Goal: Task Accomplishment & Management: Complete application form

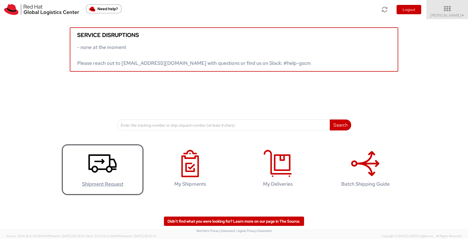
click at [95, 179] on link "Shipment Request" at bounding box center [103, 169] width 82 height 51
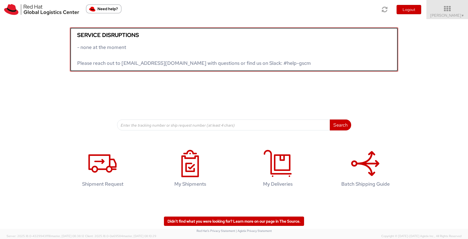
click at [296, 63] on link "Service disruptions - none at the moment Please reach out to globallogistics@re…" at bounding box center [234, 49] width 328 height 44
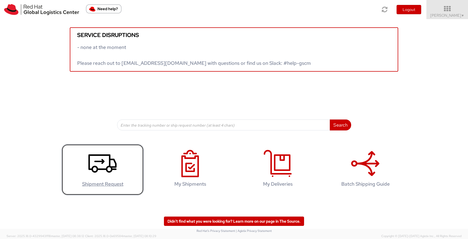
click at [104, 158] on icon at bounding box center [102, 163] width 28 height 27
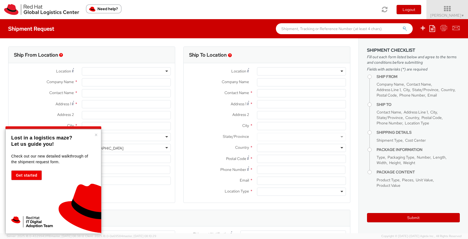
select select
type input "Red Hat"
type input "[PERSON_NAME]"
type input "[EMAIL_ADDRESS][DOMAIN_NAME]"
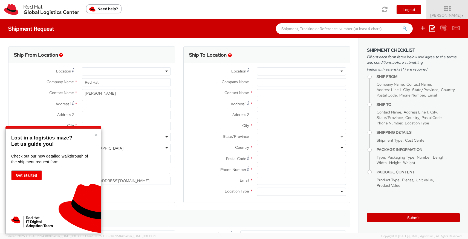
select select "734"
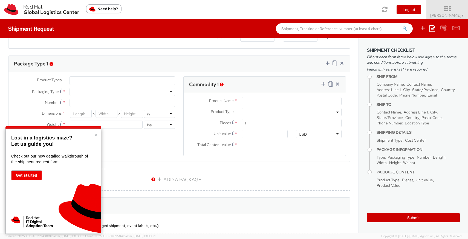
scroll to position [251, 0]
click at [97, 135] on button "×" at bounding box center [95, 134] width 3 height 5
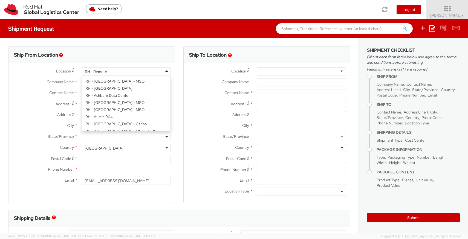
scroll to position [696, 0]
click at [145, 72] on div "RH - Remote" at bounding box center [126, 71] width 89 height 8
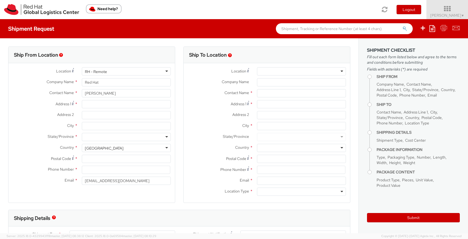
click at [122, 125] on div "Location * RH - Remote RH - Remote RH - Amsterdam - MSO RH - Amsterdam Data Cen…" at bounding box center [91, 127] width 166 height 120
click at [112, 105] on input "Address 1 *" at bounding box center [126, 104] width 89 height 8
click at [113, 118] on input "Address 2 *" at bounding box center [126, 115] width 89 height 8
click at [112, 125] on input "City *" at bounding box center [126, 126] width 89 height 8
click at [110, 141] on div "State/Province * Alabama Alaska Arizona Arkansas Armed Forces Americas Armed Fo…" at bounding box center [91, 138] width 166 height 11
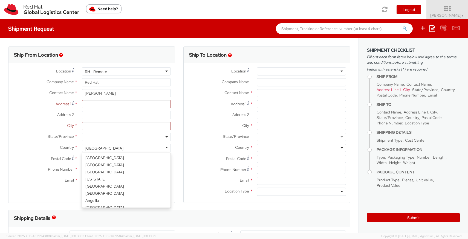
scroll to position [1378, 0]
click at [110, 148] on div "[GEOGRAPHIC_DATA]" at bounding box center [126, 148] width 89 height 8
select select "CM"
select select "KGS"
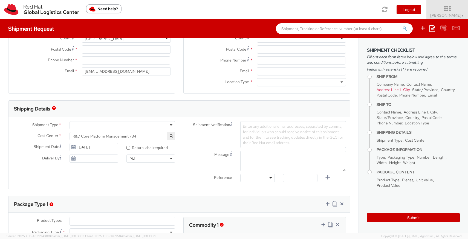
scroll to position [110, 0]
click at [172, 122] on div at bounding box center [122, 124] width 106 height 8
click at [177, 115] on div "Shipping Details" at bounding box center [178, 108] width 341 height 16
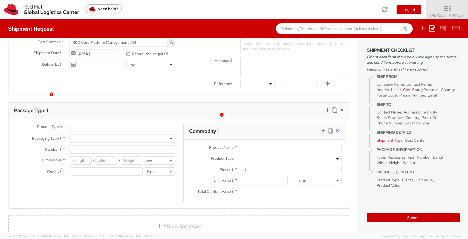
scroll to position [226, 0]
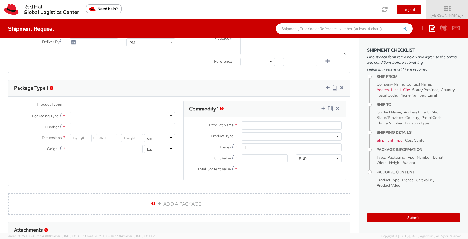
click at [161, 101] on ul at bounding box center [122, 105] width 105 height 8
click at [159, 84] on div "Package Type 1" at bounding box center [178, 88] width 341 height 16
click at [148, 116] on div at bounding box center [122, 116] width 106 height 8
click at [151, 104] on ul at bounding box center [122, 105] width 105 height 8
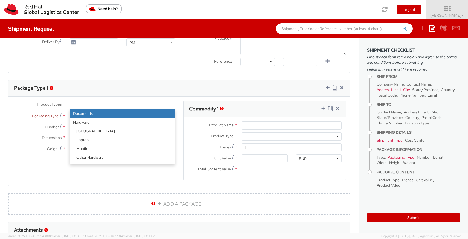
click at [156, 93] on div "Package Type 1" at bounding box center [178, 88] width 341 height 16
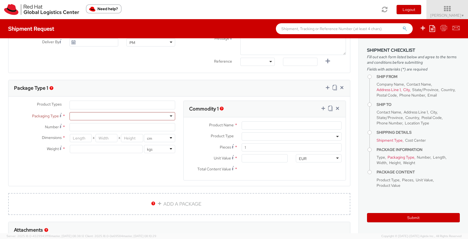
click at [258, 132] on div "Product Name *" at bounding box center [264, 126] width 162 height 11
click at [258, 129] on input "Product Name *" at bounding box center [291, 125] width 100 height 8
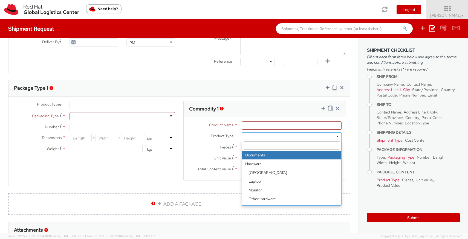
click at [254, 135] on span at bounding box center [291, 136] width 100 height 8
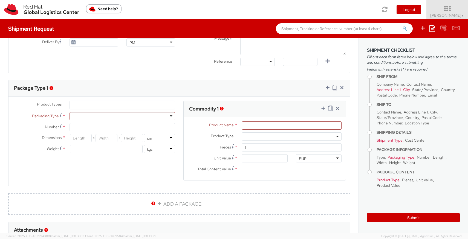
click at [227, 86] on div "Package Type 1" at bounding box center [178, 88] width 341 height 16
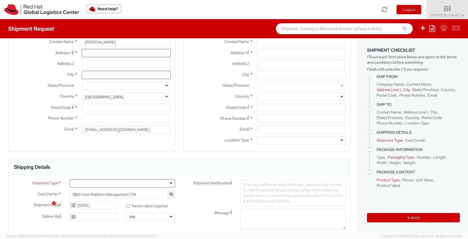
scroll to position [0, 0]
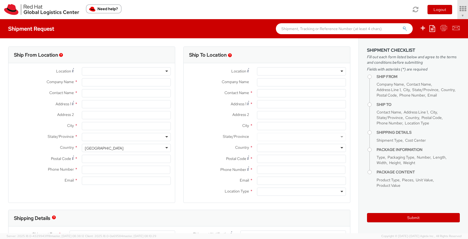
select select "734"
type input "Red Hat"
type input "[PERSON_NAME]"
type input "[EMAIL_ADDRESS][DOMAIN_NAME]"
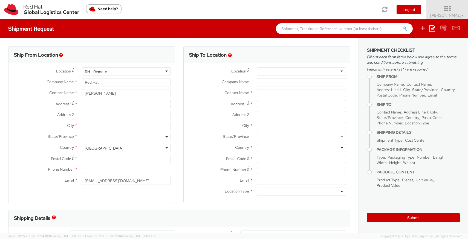
select select
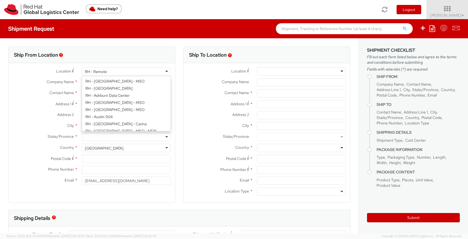
scroll to position [696, 0]
click at [121, 73] on div "RH - Remote" at bounding box center [126, 71] width 89 height 8
click at [139, 60] on div "Ship From Location" at bounding box center [91, 55] width 166 height 16
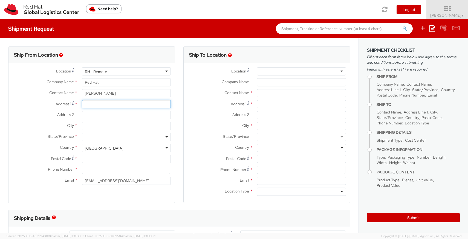
click at [119, 105] on input "Address 1 *" at bounding box center [126, 104] width 89 height 8
type input "Appartment [STREET_ADDRESS]"
click at [105, 115] on input "Address 2 *" at bounding box center [126, 115] width 89 height 8
type input "[GEOGRAPHIC_DATA]"
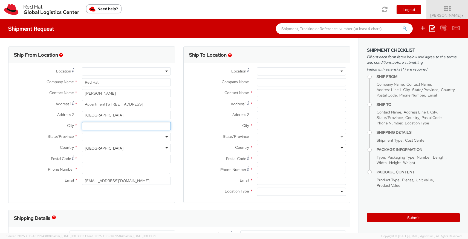
click at [96, 127] on input "City *" at bounding box center [126, 126] width 89 height 8
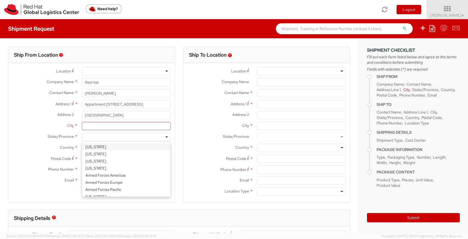
click at [93, 138] on div at bounding box center [126, 137] width 89 height 8
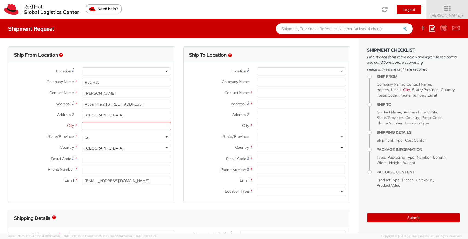
type input "lei"
click at [93, 150] on div "[GEOGRAPHIC_DATA]" at bounding box center [104, 147] width 39 height 5
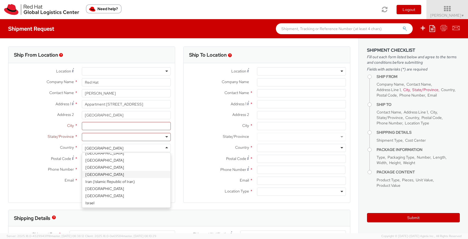
scroll to position [612, 0]
select select "CM"
select select "KGS"
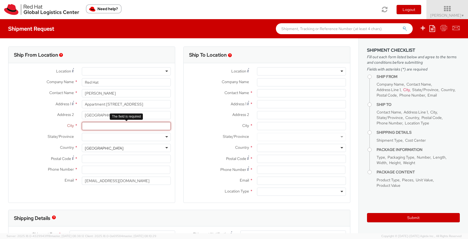
click at [100, 126] on input "City *" at bounding box center [126, 126] width 89 height 8
type input "[GEOGRAPHIC_DATA]"
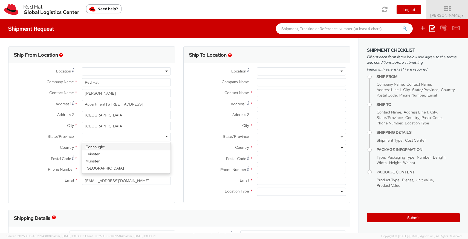
click at [110, 141] on div at bounding box center [126, 137] width 89 height 8
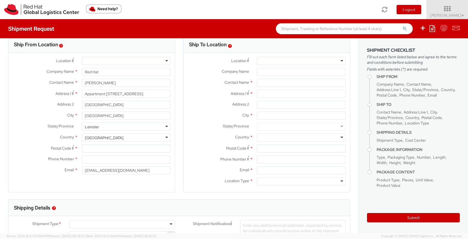
scroll to position [11, 0]
click at [98, 151] on input "Postal Code *" at bounding box center [126, 148] width 89 height 8
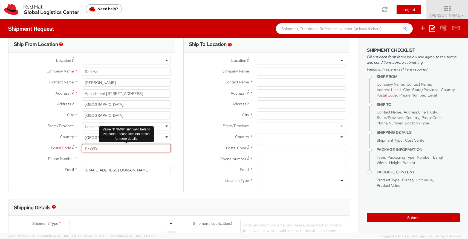
click at [122, 148] on input "K78W9" at bounding box center [126, 148] width 89 height 8
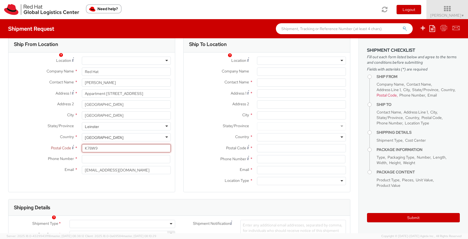
scroll to position [0, 0]
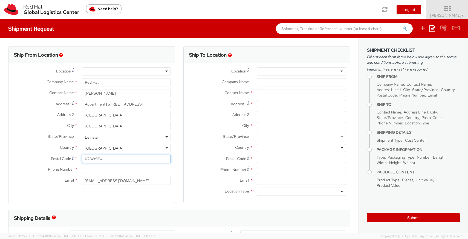
type input "K78W9P4"
click at [106, 173] on input at bounding box center [126, 170] width 88 height 8
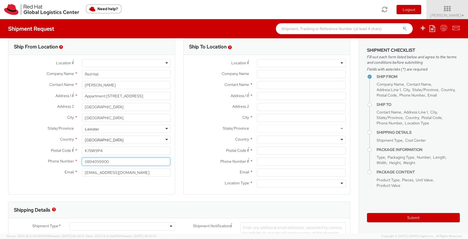
scroll to position [9, 0]
type input "0894059900"
click at [281, 64] on div at bounding box center [301, 63] width 89 height 8
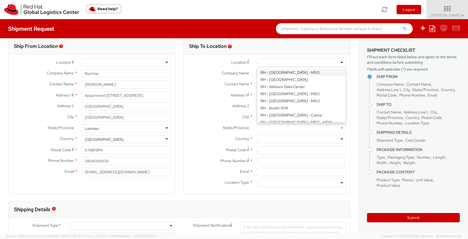
paste input "RH - [GEOGRAPHIC_DATA] [GEOGRAPHIC_DATA] - B"
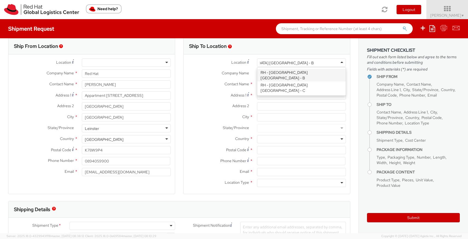
scroll to position [0, 0]
type input "RH - [GEOGRAPHIC_DATA] [GEOGRAPHIC_DATA] -"
type input "Red Hat Czech s.r.o."
type input "Purkynova 647/111"
type input "[GEOGRAPHIC_DATA]"
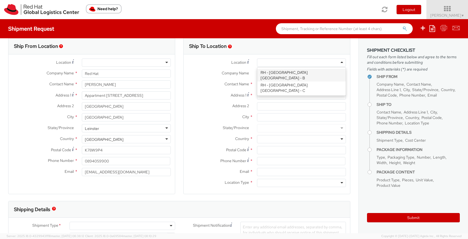
type input "621 00"
type input "420 532 294 555"
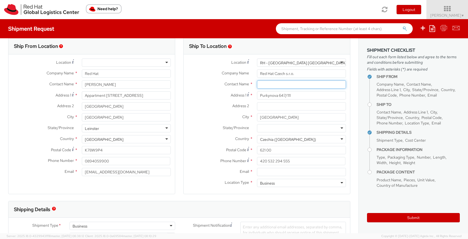
click at [261, 85] on input "text" at bounding box center [301, 84] width 89 height 8
paste input "Attn: Red Hat IT - Endpoint Systems"
type input "Attn: Red Hat IT - Endpoint Systems"
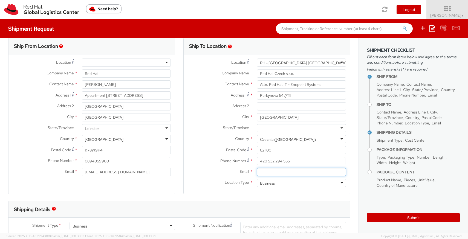
click at [267, 173] on input "Email *" at bounding box center [301, 172] width 89 height 8
paste input "[EMAIL_ADDRESS][DOMAIN_NAME]"
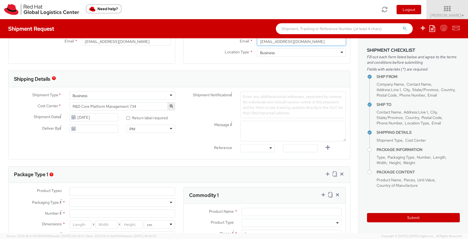
scroll to position [142, 0]
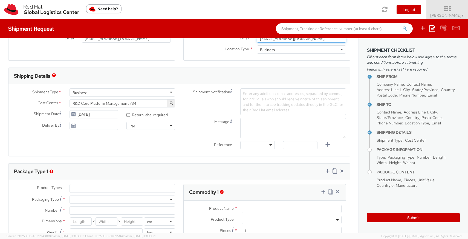
type input "[EMAIL_ADDRESS][DOMAIN_NAME]"
click at [141, 103] on span "R&D Core Platform Management 734" at bounding box center [122, 103] width 100 height 5
click at [126, 104] on span "R&D Core Platform Management 734" at bounding box center [122, 103] width 100 height 5
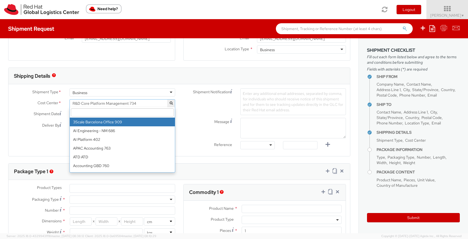
click at [126, 104] on span "R&D Core Platform Management 734" at bounding box center [122, 103] width 100 height 5
click at [139, 104] on span "R&D Core Platform Management 734" at bounding box center [122, 103] width 100 height 5
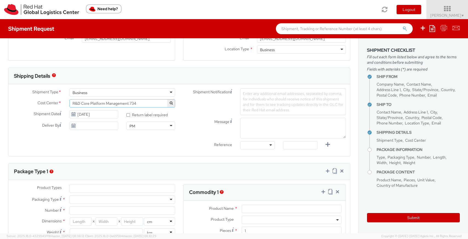
click at [139, 104] on span "R&D Core Platform Management 734" at bounding box center [122, 103] width 100 height 5
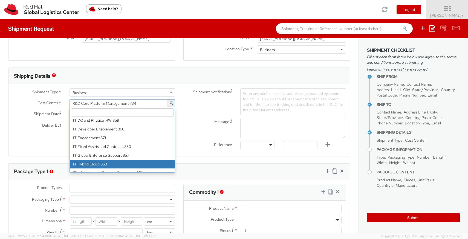
scroll to position [3217, 0]
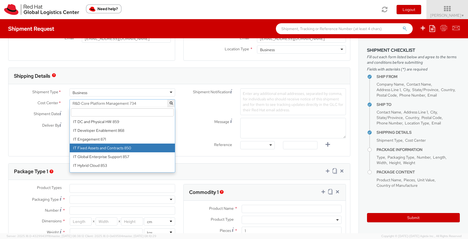
select select "850"
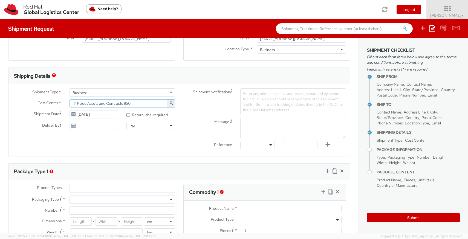
click at [126, 117] on label "* Return label required" at bounding box center [147, 114] width 42 height 6
click at [126, 117] on input "* Return label required" at bounding box center [128, 115] width 4 height 4
checkbox input "true"
click at [73, 115] on icon at bounding box center [73, 114] width 5 height 4
click at [73, 114] on icon at bounding box center [73, 114] width 5 height 4
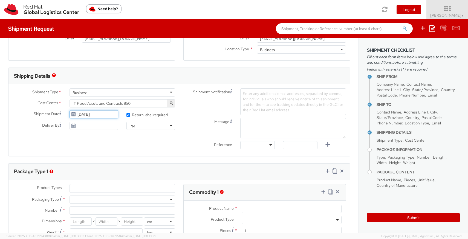
click at [80, 114] on input "[DATE]" at bounding box center [93, 114] width 49 height 8
click at [94, 138] on td "2" at bounding box center [96, 141] width 10 height 8
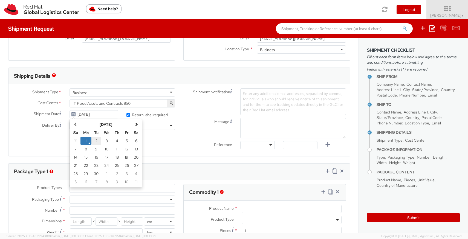
type input "[DATE]"
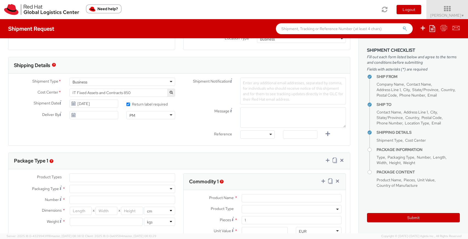
scroll to position [153, 0]
click at [167, 113] on div "PM" at bounding box center [150, 115] width 49 height 8
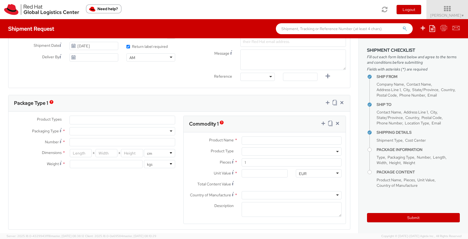
scroll to position [213, 0]
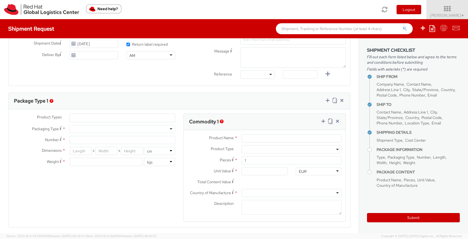
click at [126, 121] on ul at bounding box center [122, 118] width 105 height 8
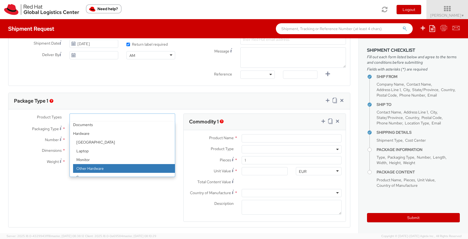
scroll to position [0, 0]
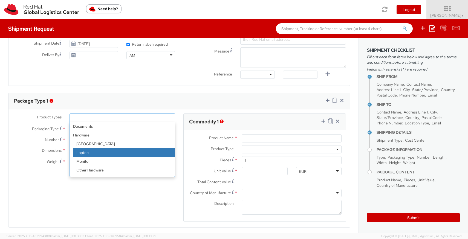
select select "LAPTOP"
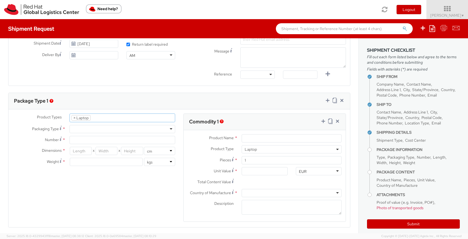
scroll to position [16, 0]
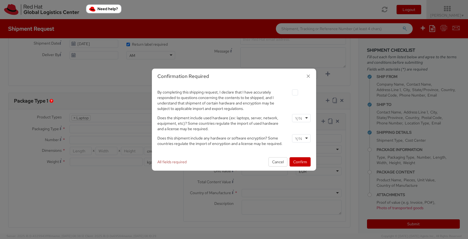
click at [296, 94] on label at bounding box center [295, 92] width 6 height 6
click at [290, 94] on input "checkbox" at bounding box center [289, 93] width 4 height 4
checkbox input "true"
click at [307, 120] on div at bounding box center [301, 118] width 19 height 8
click at [278, 162] on button "Cancel" at bounding box center [277, 161] width 19 height 9
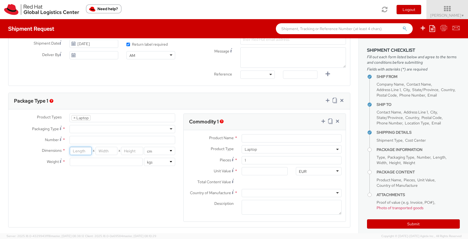
click at [84, 152] on input "number" at bounding box center [81, 151] width 22 height 8
type input "46"
click at [112, 153] on input "number" at bounding box center [106, 151] width 22 height 8
type input "30"
click at [126, 153] on input "number" at bounding box center [132, 151] width 22 height 8
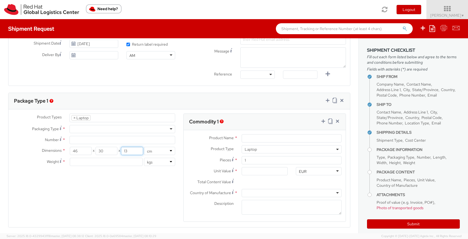
type input "13"
click at [107, 160] on input "number" at bounding box center [106, 162] width 73 height 8
type input "4"
click at [104, 141] on input "Number *" at bounding box center [122, 140] width 106 height 8
click at [103, 130] on div at bounding box center [122, 129] width 106 height 8
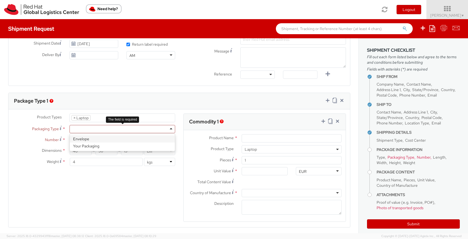
click at [100, 129] on div at bounding box center [122, 129] width 106 height 8
click at [102, 121] on ul "× Laptop" at bounding box center [122, 118] width 105 height 8
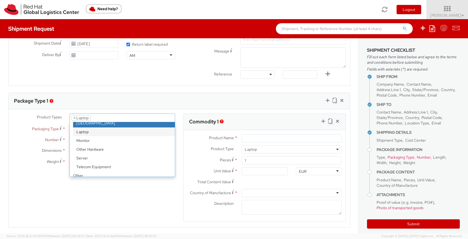
scroll to position [23, 0]
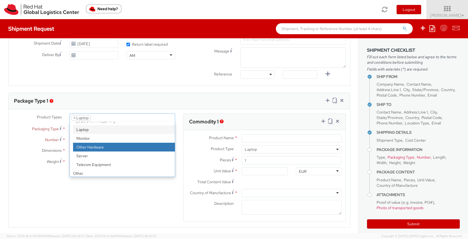
select select "HARD_OTHER"
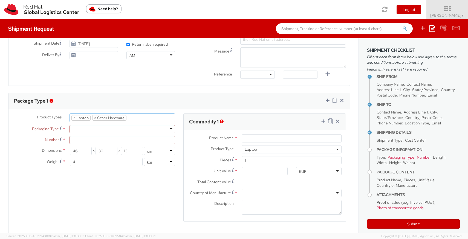
click at [146, 116] on ul "× Laptop × Other Hardware" at bounding box center [122, 118] width 105 height 8
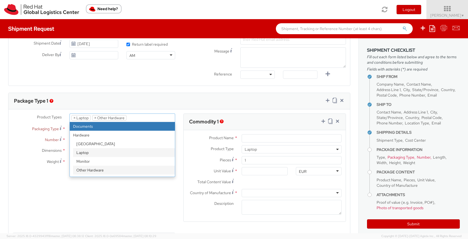
scroll to position [213, 0]
click at [136, 115] on ul "× Laptop × Other Hardware" at bounding box center [122, 118] width 105 height 8
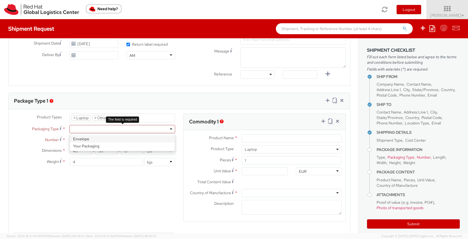
click at [126, 130] on div at bounding box center [122, 129] width 106 height 8
click at [135, 120] on li at bounding box center [130, 118] width 8 height 8
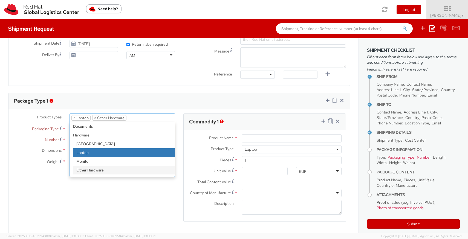
type input "b"
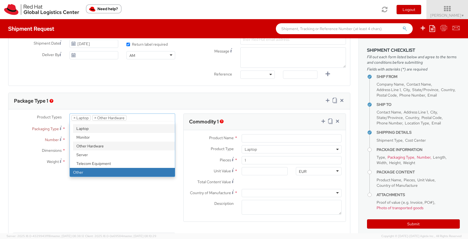
select select "OTHER"
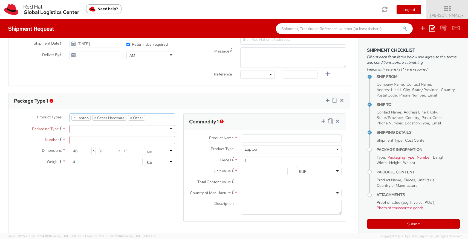
click at [158, 119] on ul "× Laptop × Other Hardware × Other" at bounding box center [122, 118] width 105 height 8
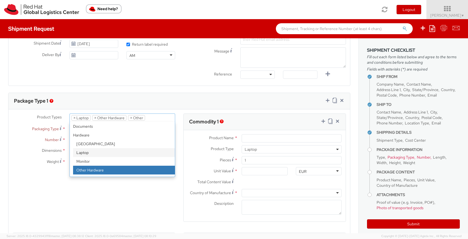
click at [139, 199] on div "Product Types * Documents Docking Station Laptop Monitor Other Hardware Server …" at bounding box center [178, 232] width 341 height 239
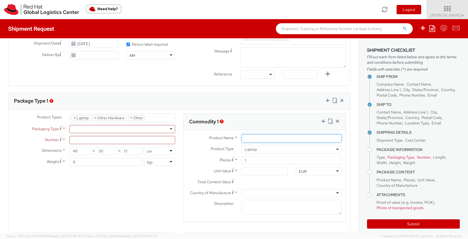
click at [261, 137] on input "Product Name *" at bounding box center [291, 138] width 100 height 8
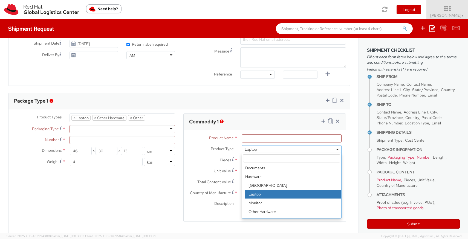
click at [270, 151] on span "Laptop" at bounding box center [291, 149] width 94 height 5
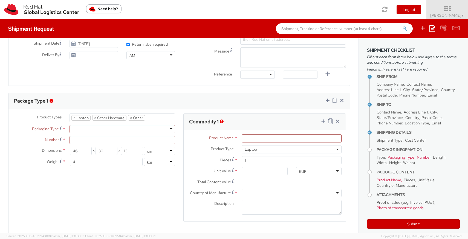
click at [200, 165] on div "Pieces * 1" at bounding box center [264, 161] width 162 height 11
click at [323, 121] on icon at bounding box center [322, 120] width 5 height 5
select select
select select "HARD_OTHER"
select select "OTHER"
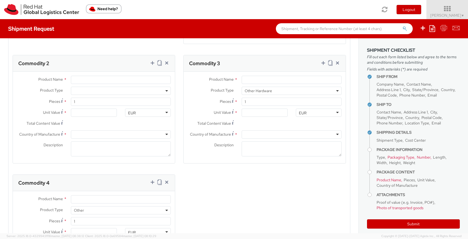
scroll to position [398, 0]
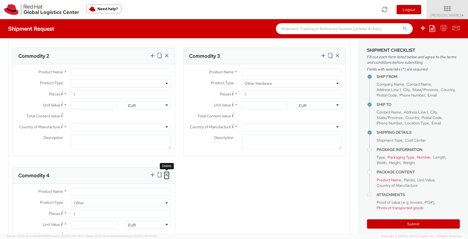
click at [167, 176] on icon at bounding box center [166, 174] width 5 height 5
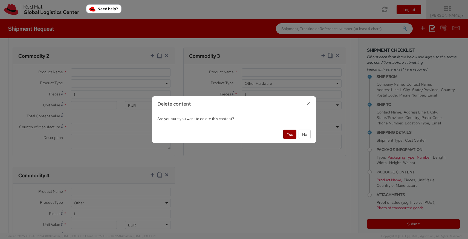
click at [292, 135] on button "Yes" at bounding box center [289, 134] width 13 height 9
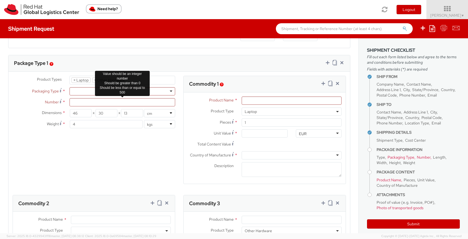
scroll to position [250, 0]
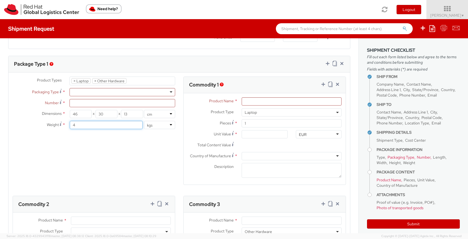
click at [102, 127] on input "4" at bounding box center [106, 125] width 73 height 8
type input "4.5"
click at [95, 144] on div "Product Types * Documents Docking Station Laptop Monitor Other Hardware Server …" at bounding box center [178, 196] width 341 height 239
click at [80, 125] on input "4.5" at bounding box center [106, 125] width 73 height 8
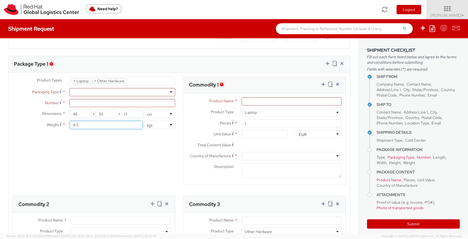
click at [80, 126] on input "4.5" at bounding box center [106, 125] width 73 height 8
type input "5"
click at [92, 173] on div "Product Types * Documents Docking Station Laptop Monitor Other Hardware Server …" at bounding box center [178, 196] width 341 height 239
click at [94, 91] on div at bounding box center [122, 92] width 106 height 8
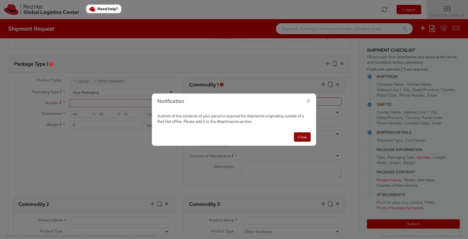
click at [298, 138] on button "Close" at bounding box center [302, 136] width 17 height 9
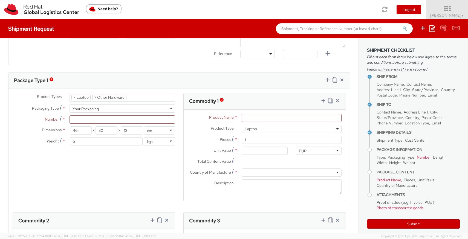
scroll to position [233, 0]
click at [127, 99] on li at bounding box center [130, 98] width 8 height 8
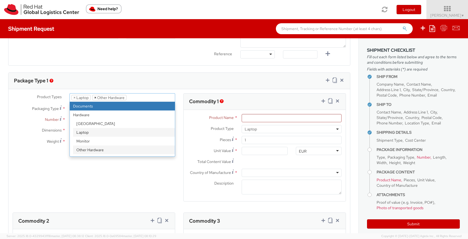
click at [94, 98] on span "×" at bounding box center [95, 97] width 2 height 5
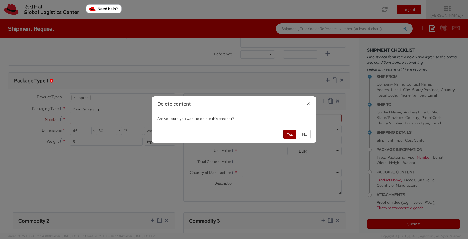
click at [290, 136] on button "Yes" at bounding box center [289, 134] width 13 height 9
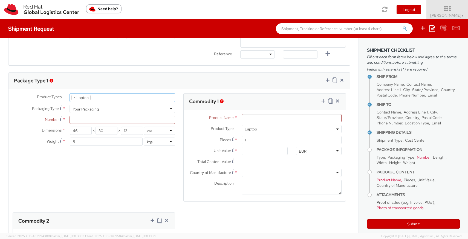
click at [101, 99] on ul "× Laptop" at bounding box center [122, 98] width 105 height 8
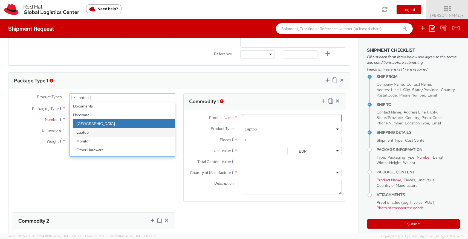
select select "DOC_STATION"
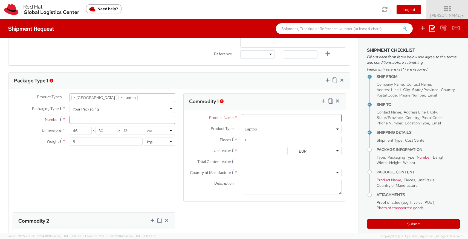
click at [141, 95] on ul "× Docking Station × Laptop" at bounding box center [122, 98] width 105 height 8
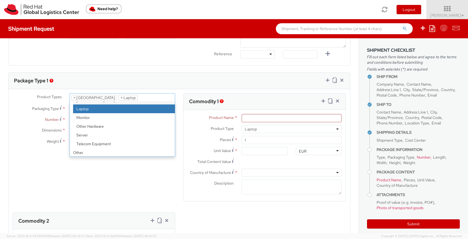
scroll to position [24, 0]
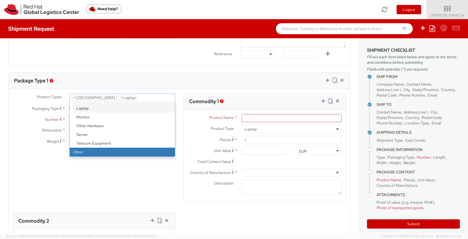
select select "OTHER"
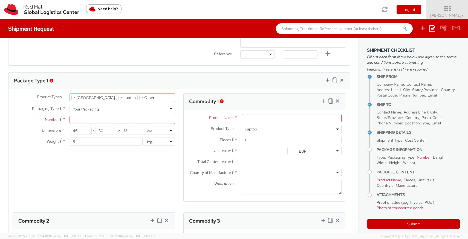
click at [159, 97] on ul "× Docking Station × Laptop × Other" at bounding box center [122, 98] width 105 height 8
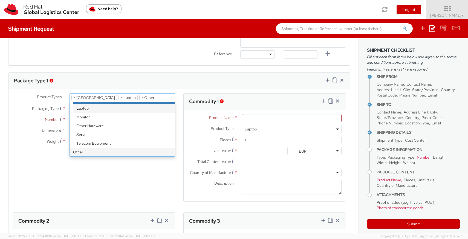
click at [170, 82] on div "Package Type 1" at bounding box center [178, 81] width 341 height 16
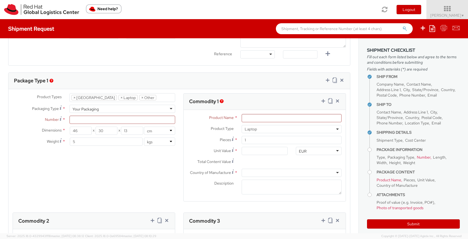
click at [110, 124] on div "Product Types * Documents Docking Station Laptop Monitor Other Hardware Server …" at bounding box center [93, 122] width 171 height 58
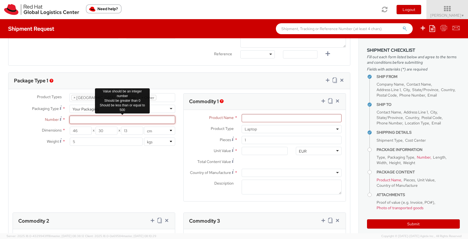
click at [108, 119] on input "Number *" at bounding box center [122, 120] width 106 height 8
click at [84, 119] on input "Number Number of identical packages of specified type and dimensions *" at bounding box center [122, 120] width 106 height 8
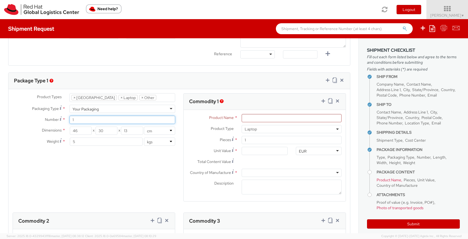
type input "1"
click at [81, 172] on div "Product Types * Documents Docking Station Laptop Monitor Other Hardware Server …" at bounding box center [178, 212] width 341 height 239
click at [83, 119] on input "1" at bounding box center [122, 120] width 106 height 8
type input "2"
click at [94, 198] on div "Product Types * Documents Docking Station Laptop Monitor Other Hardware Server …" at bounding box center [178, 212] width 341 height 239
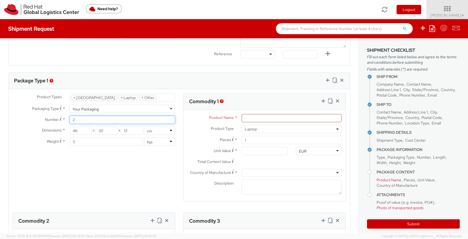
click at [90, 123] on input "2" at bounding box center [122, 120] width 106 height 8
type input "1"
click at [84, 162] on div "Product Types * Documents Docking Station Laptop Monitor Other Hardware Server …" at bounding box center [178, 212] width 341 height 239
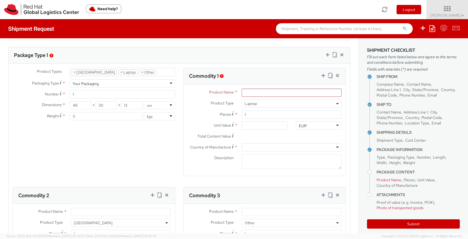
scroll to position [259, 0]
click at [267, 93] on input "Product Name *" at bounding box center [291, 92] width 100 height 8
type input "Z1DC0004C"
click at [253, 116] on input "1" at bounding box center [291, 114] width 100 height 8
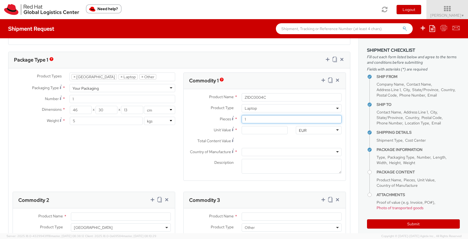
scroll to position [255, 0]
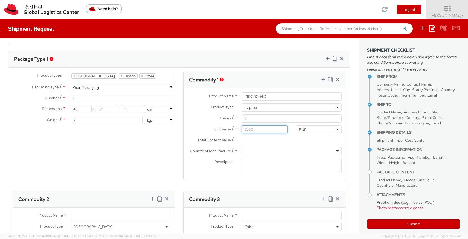
click at [257, 130] on input "Unit Value *" at bounding box center [264, 129] width 46 height 8
type input "5.00"
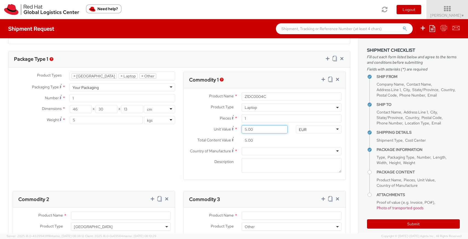
type input "50.00"
type input "500.00"
click at [271, 142] on input "500.00" at bounding box center [264, 140] width 46 height 8
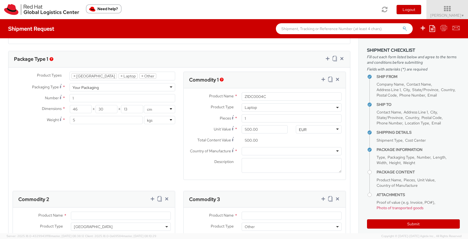
click at [263, 153] on div at bounding box center [291, 151] width 100 height 8
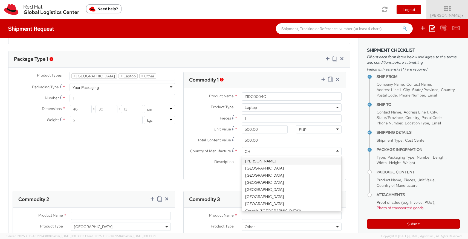
type input "CHI"
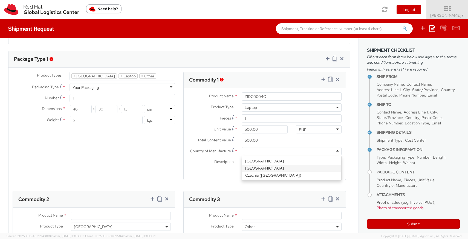
scroll to position [0, 0]
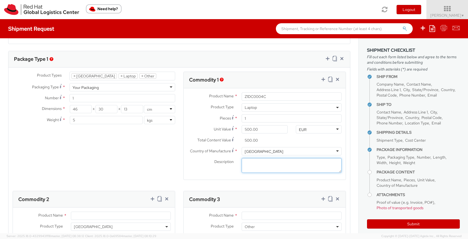
click at [264, 170] on textarea "Description *" at bounding box center [291, 165] width 100 height 15
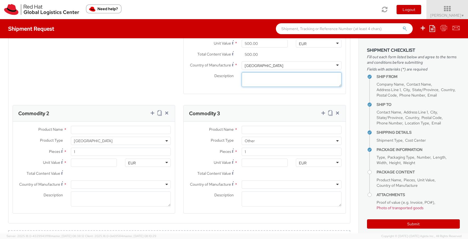
scroll to position [343, 0]
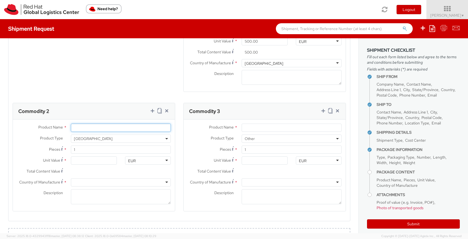
click at [121, 130] on input "Product Name *" at bounding box center [121, 128] width 100 height 8
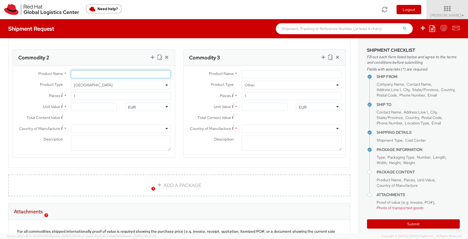
scroll to position [392, 0]
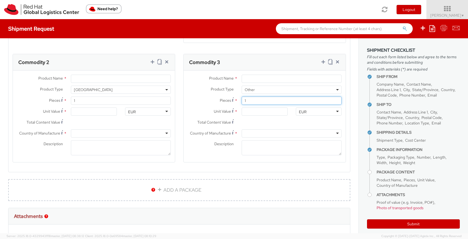
click at [261, 101] on input "1" at bounding box center [291, 101] width 100 height 8
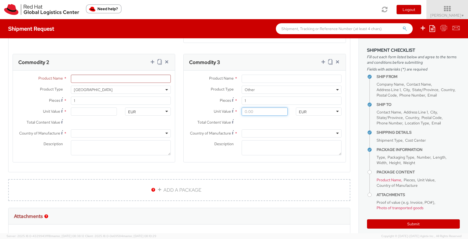
click at [258, 112] on input "Unit Value *" at bounding box center [264, 111] width 46 height 8
click at [260, 112] on input "Unit Value *" at bounding box center [264, 111] width 46 height 8
click at [267, 126] on input "Total Content Value *" at bounding box center [264, 122] width 46 height 8
click at [266, 120] on input "Total Content Value *" at bounding box center [264, 122] width 46 height 8
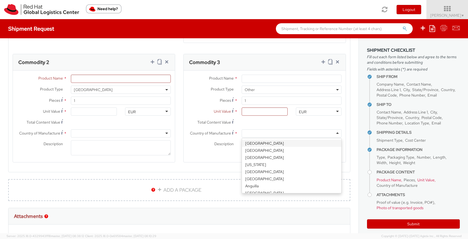
click at [266, 130] on div at bounding box center [291, 133] width 100 height 8
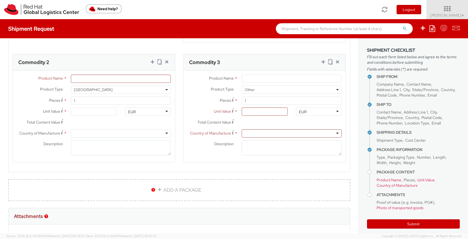
click at [268, 125] on input "Total Content Value *" at bounding box center [264, 122] width 46 height 8
click at [268, 126] on input "Total Content Value *" at bounding box center [264, 122] width 46 height 8
click at [333, 113] on div "EUR" at bounding box center [319, 111] width 46 height 8
click at [336, 104] on input "1" at bounding box center [291, 101] width 100 height 8
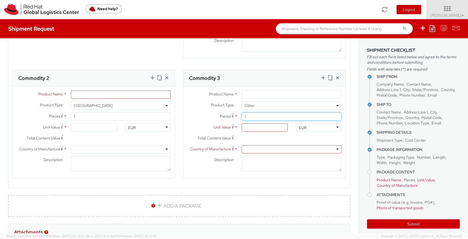
scroll to position [370, 0]
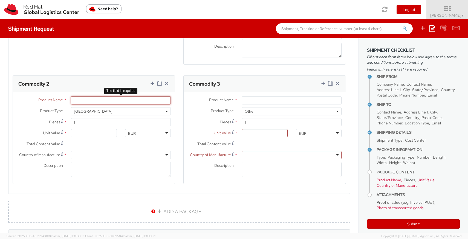
click at [114, 101] on input "Product Name *" at bounding box center [121, 100] width 100 height 8
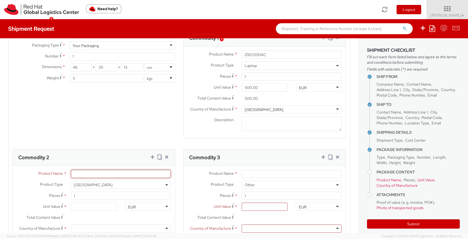
scroll to position [314, 0]
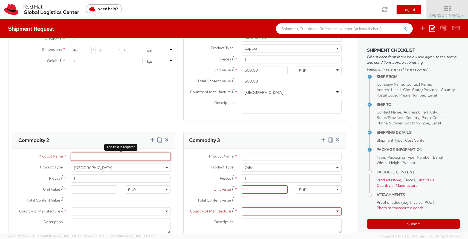
click at [107, 155] on input "Product Name *" at bounding box center [121, 157] width 100 height 8
click at [93, 157] on input "Product Name *" at bounding box center [121, 157] width 100 height 8
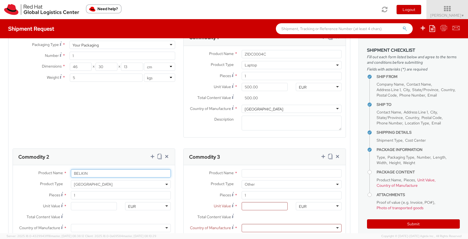
scroll to position [296, 0]
type input "BELKIN"
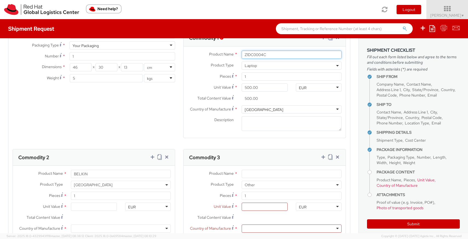
click at [284, 57] on input "Z1DC0004C" at bounding box center [291, 55] width 100 height 8
type input "Z"
type input "MacBook Air Model A3241"
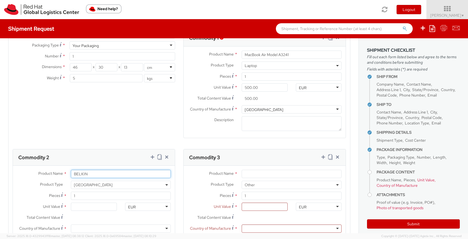
click at [109, 172] on input "BELKIN" at bounding box center [121, 174] width 100 height 8
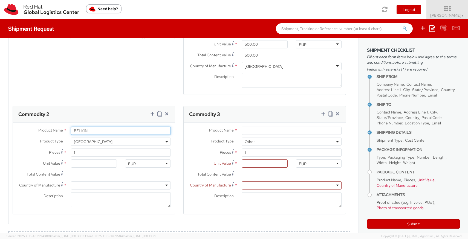
scroll to position [340, 0]
click at [94, 167] on div "Unit Value *" at bounding box center [67, 164] width 108 height 11
click at [96, 161] on input "Unit Value *" at bounding box center [94, 163] width 46 height 8
click at [96, 165] on input "Unit Value *" at bounding box center [94, 163] width 46 height 8
click at [97, 177] on input "Total Content Value *" at bounding box center [94, 174] width 46 height 8
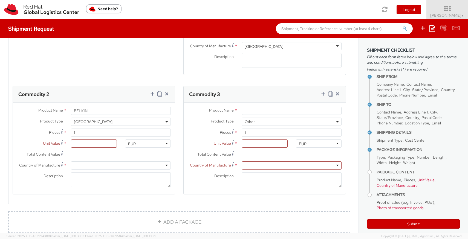
scroll to position [364, 0]
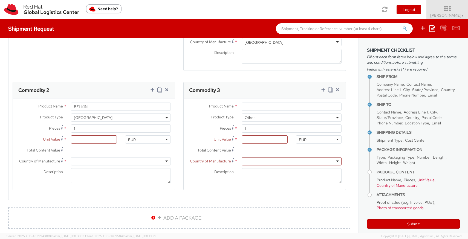
click at [97, 150] on input "Total Content Value *" at bounding box center [94, 150] width 46 height 8
click at [156, 150] on div "Total Content Value *" at bounding box center [94, 151] width 162 height 11
click at [132, 131] on input "1" at bounding box center [121, 128] width 100 height 8
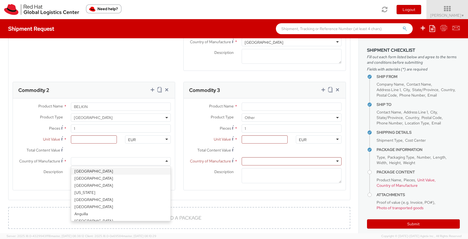
click at [104, 164] on div at bounding box center [121, 161] width 100 height 8
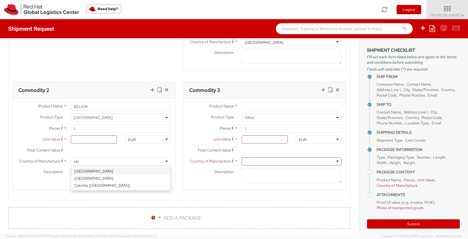
type input "chin"
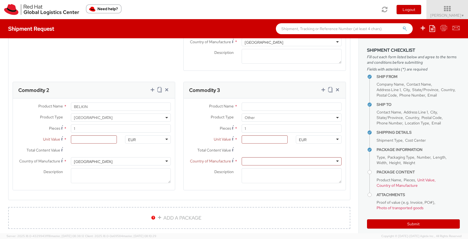
scroll to position [0, 0]
click at [86, 139] on input "Unit Value *" at bounding box center [94, 139] width 46 height 8
type input "1.00"
type input "10.00"
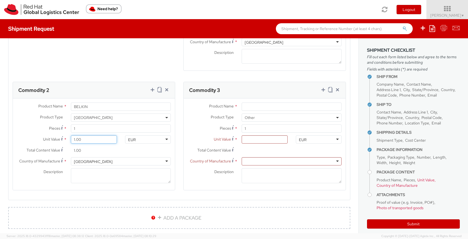
type input "10.00"
type input "100.00"
click at [103, 153] on input "100.00" at bounding box center [94, 150] width 46 height 8
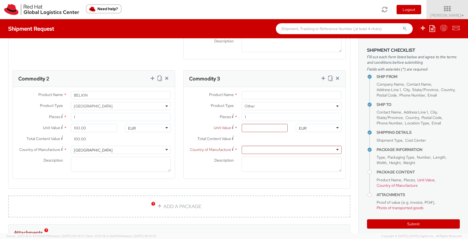
scroll to position [373, 0]
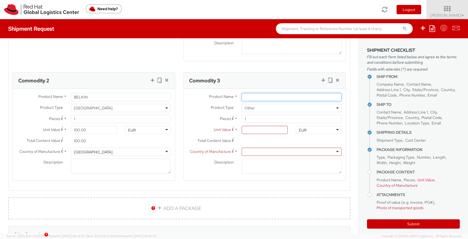
click at [285, 95] on input "Product Name *" at bounding box center [291, 97] width 100 height 8
type input "MSPA7061"
click at [280, 111] on span "Other" at bounding box center [291, 108] width 100 height 8
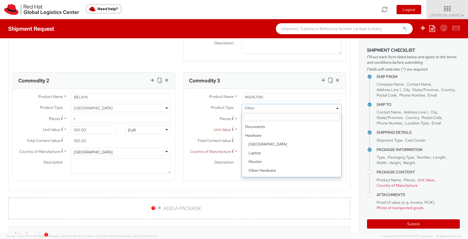
scroll to position [24, 0]
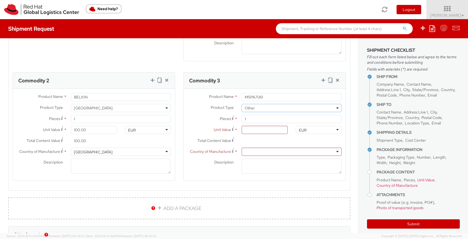
click at [271, 146] on div "Total Content Value *" at bounding box center [237, 142] width 108 height 11
click at [266, 152] on div at bounding box center [291, 152] width 100 height 8
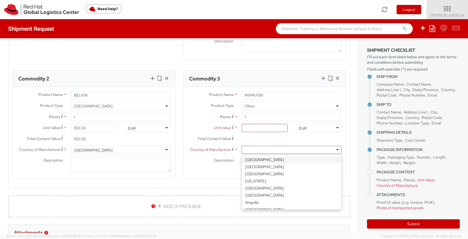
scroll to position [376, 0]
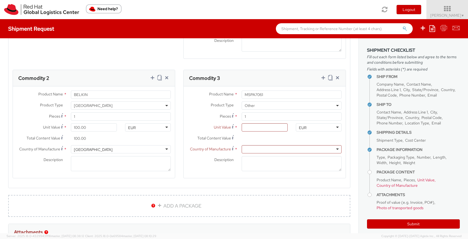
click at [268, 138] on input "Total Content Value *" at bounding box center [264, 138] width 46 height 8
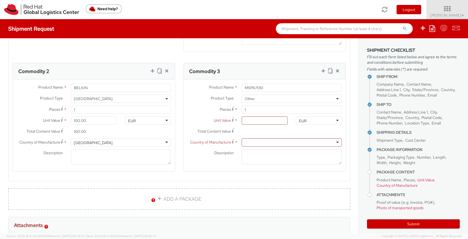
scroll to position [381, 0]
click at [331, 74] on icon at bounding box center [330, 71] width 4 height 5
select select "OTHER"
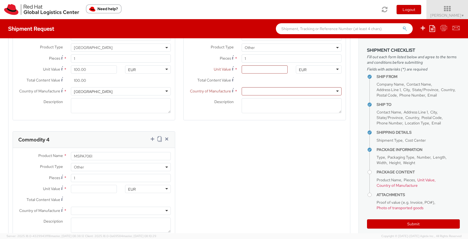
scroll to position [439, 0]
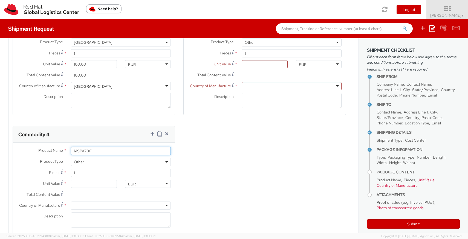
click at [96, 150] on input "MSPA7061" at bounding box center [121, 151] width 100 height 8
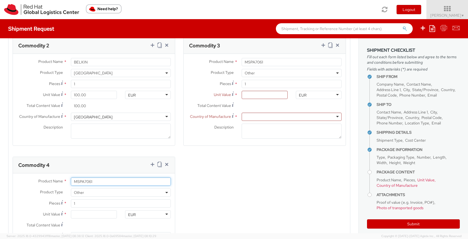
scroll to position [407, 0]
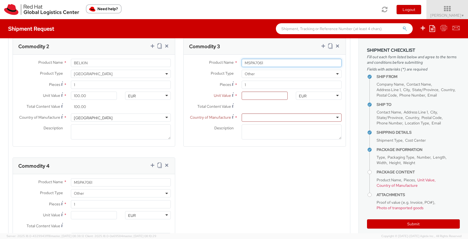
click at [269, 64] on input "MSPA7061" at bounding box center [291, 63] width 100 height 8
type input "MSPA7061 Mobile Device Charger"
click at [262, 156] on div "Product Types * Documents Docking Station Laptop Monitor Other Hardware Server …" at bounding box center [178, 96] width 341 height 354
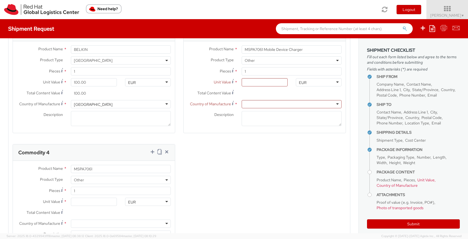
scroll to position [432, 0]
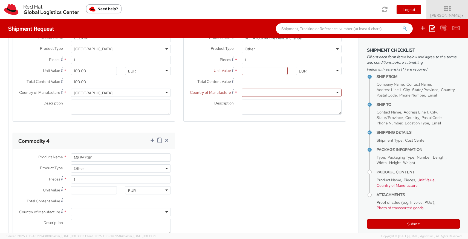
click at [262, 155] on div "Product Types * Documents Docking Station Laptop Monitor Other Hardware Server …" at bounding box center [178, 71] width 341 height 354
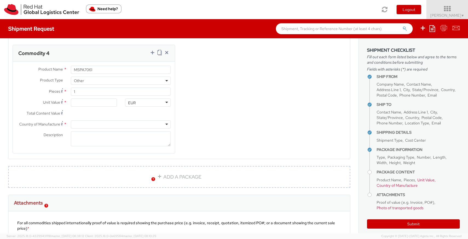
scroll to position [507, 0]
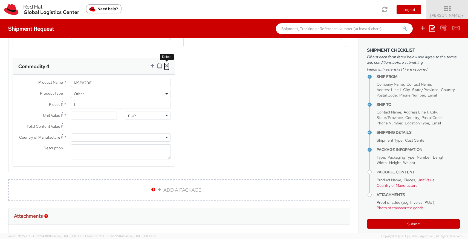
click at [166, 65] on icon at bounding box center [166, 65] width 5 height 5
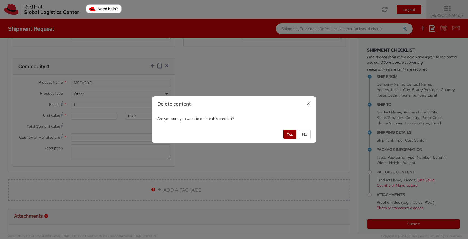
click at [293, 133] on button "Yes" at bounding box center [289, 134] width 13 height 9
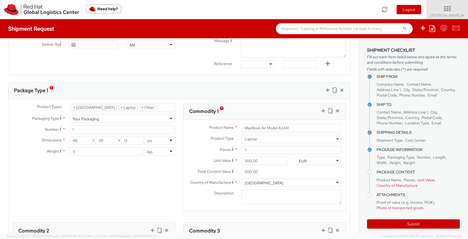
scroll to position [237, 0]
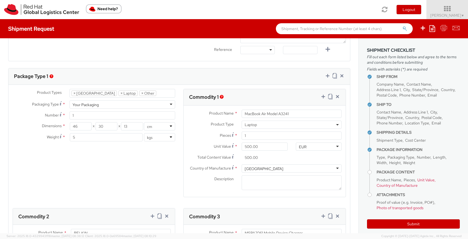
click at [154, 94] on ul "× Docking Station × Laptop × Other" at bounding box center [122, 93] width 105 height 8
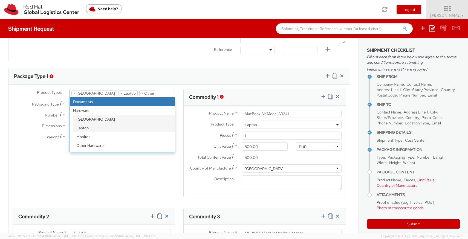
select select "DOCUMENT"
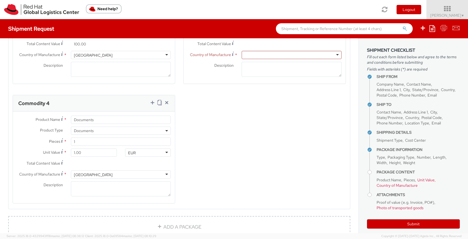
scroll to position [471, 0]
click at [130, 132] on span "Documents" at bounding box center [121, 130] width 94 height 5
click at [131, 121] on input "Documents" at bounding box center [121, 119] width 100 height 8
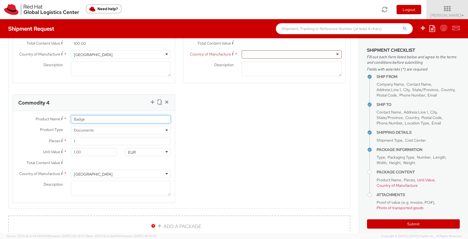
type input "Badge"
click at [83, 165] on input "Total Content Value *" at bounding box center [94, 163] width 46 height 8
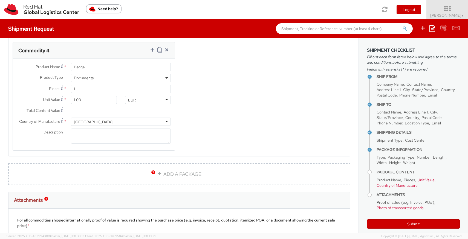
scroll to position [524, 0]
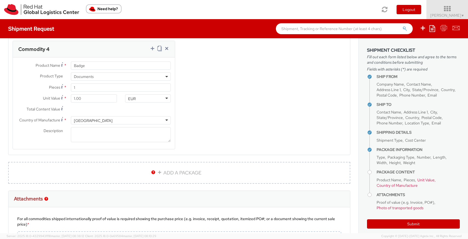
click at [118, 110] on div at bounding box center [94, 109] width 54 height 8
click at [168, 49] on icon at bounding box center [166, 48] width 5 height 5
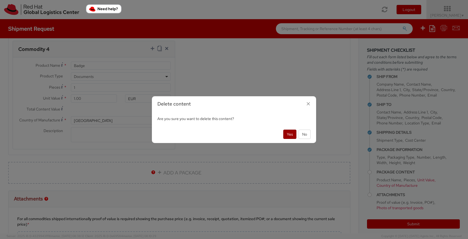
click at [288, 135] on button "Yes" at bounding box center [289, 134] width 13 height 9
select select "DOC_STATION"
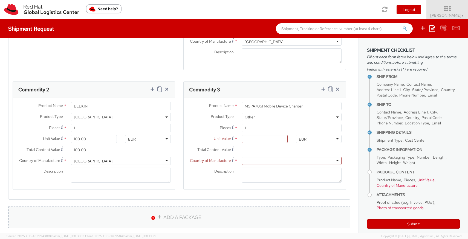
scroll to position [363, 0]
click at [174, 222] on link "ADD A PACKAGE" at bounding box center [179, 219] width 342 height 22
select select
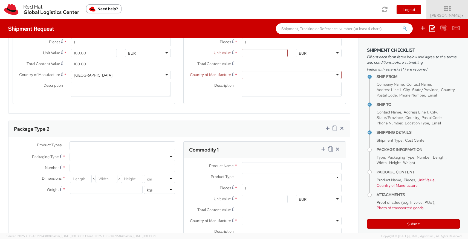
scroll to position [451, 0]
click at [341, 130] on icon at bounding box center [341, 127] width 5 height 5
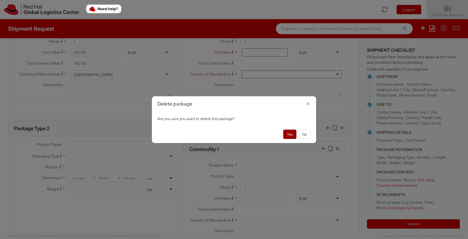
click at [290, 135] on button "Yes" at bounding box center [289, 134] width 13 height 9
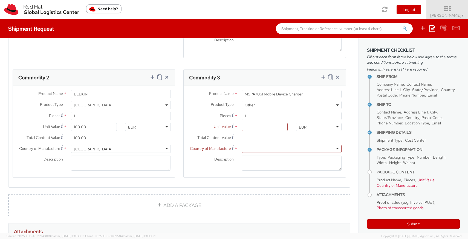
scroll to position [398, 0]
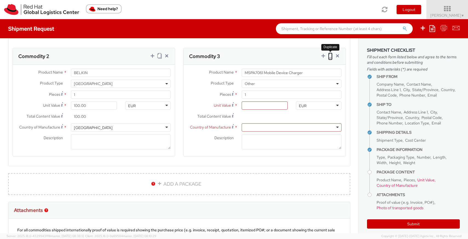
click at [330, 57] on icon at bounding box center [330, 55] width 4 height 5
select select "OTHER"
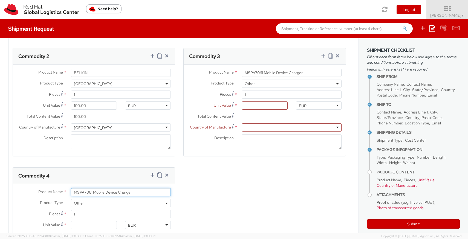
click at [136, 194] on input "MSPA7061 Mobile Device Charger" at bounding box center [121, 192] width 100 height 8
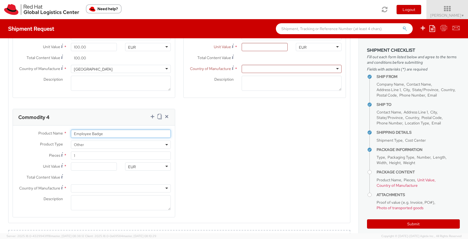
scroll to position [459, 0]
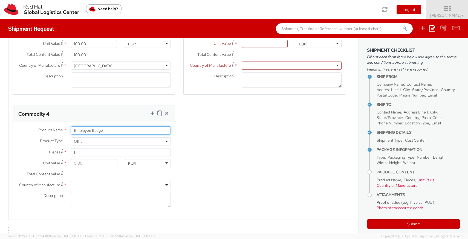
type input "Employee Badge"
click at [92, 165] on input "Unit Value *" at bounding box center [94, 163] width 46 height 8
click at [103, 172] on input "Total Content Value *" at bounding box center [94, 174] width 46 height 8
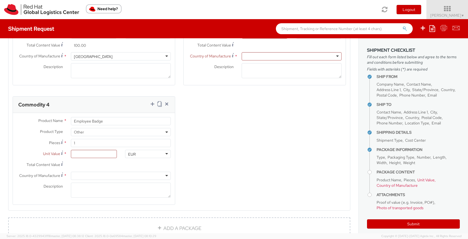
scroll to position [470, 0]
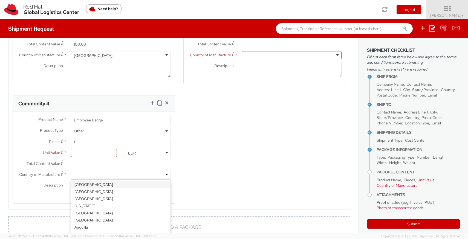
click at [100, 177] on div at bounding box center [121, 175] width 100 height 8
type input "ire"
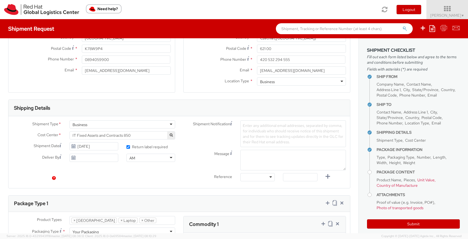
scroll to position [155, 0]
